Goal: Task Accomplishment & Management: Manage account settings

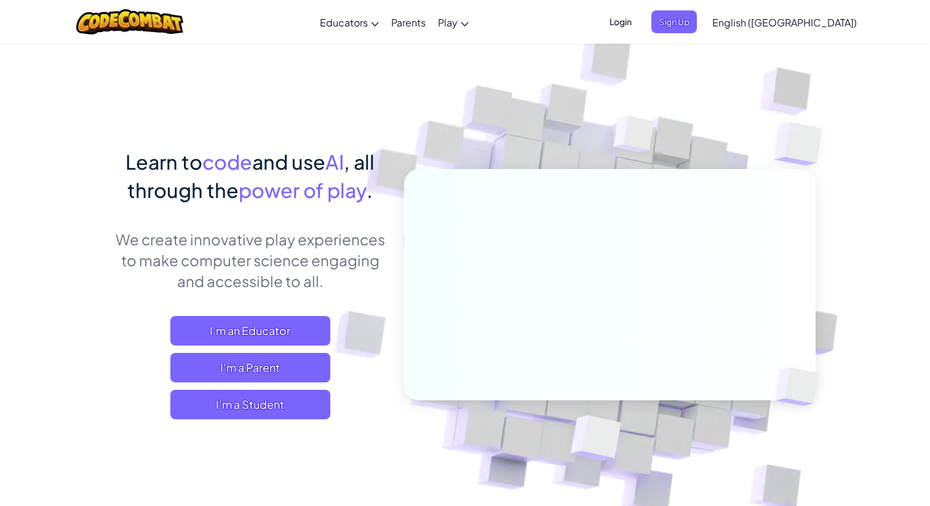
click at [704, 34] on div "Login Sign Up English ([GEOGRAPHIC_DATA]) English ([GEOGRAPHIC_DATA]) English (…" at bounding box center [729, 22] width 267 height 33
click at [639, 31] on span "Login" at bounding box center [620, 21] width 37 height 23
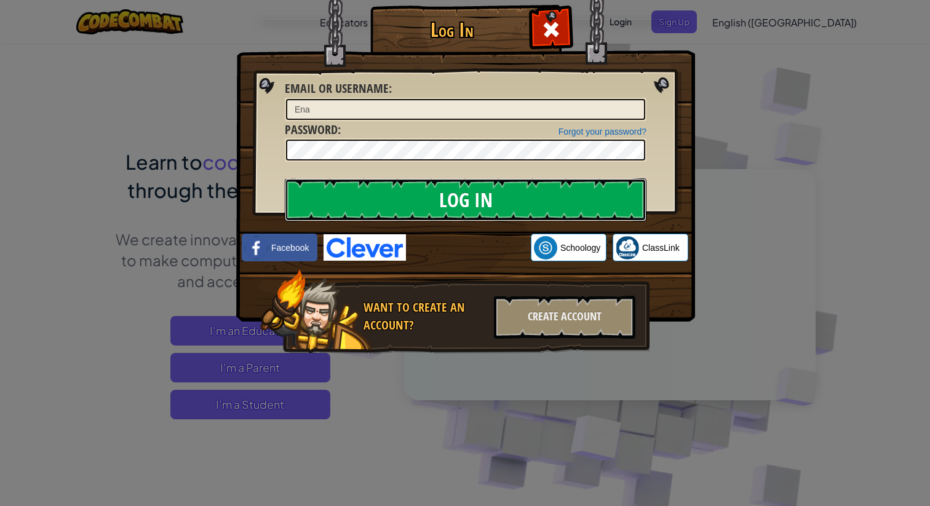
click at [413, 200] on input "Log In" at bounding box center [466, 199] width 362 height 43
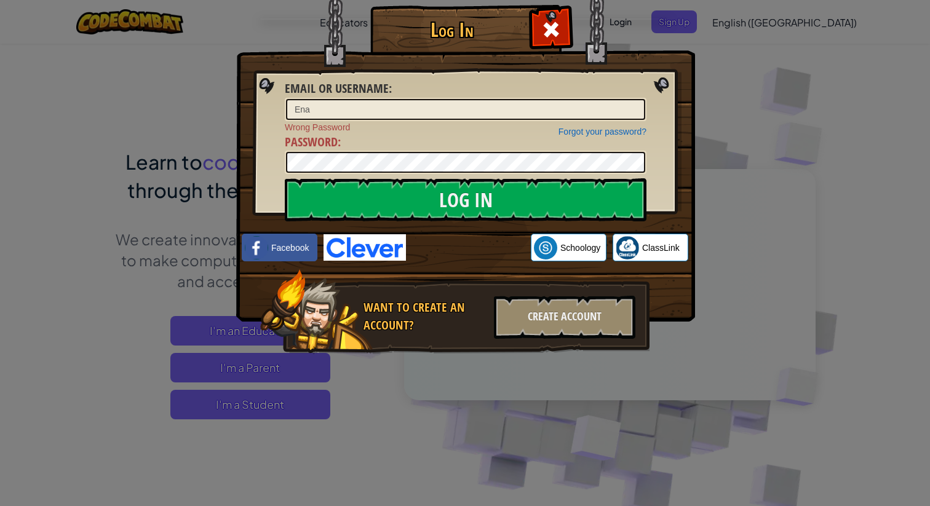
click at [393, 109] on input "Ena" at bounding box center [465, 109] width 359 height 21
type input "[EMAIL_ADDRESS][DOMAIN_NAME]"
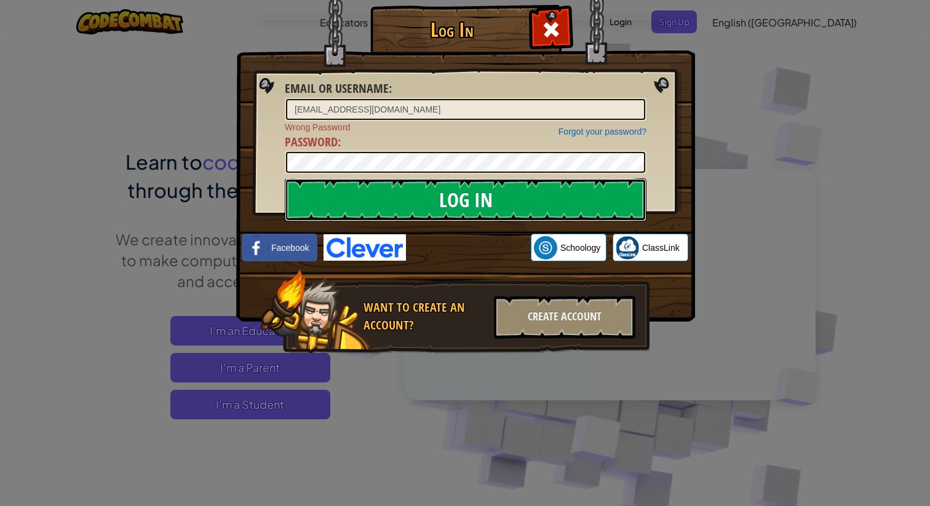
click at [447, 188] on input "Log In" at bounding box center [466, 199] width 362 height 43
